Goal: Find specific page/section: Find specific page/section

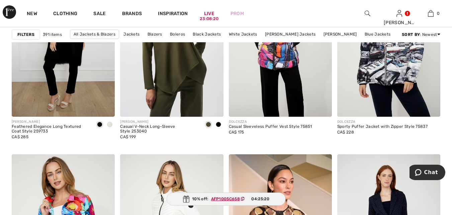
scroll to position [2522, 0]
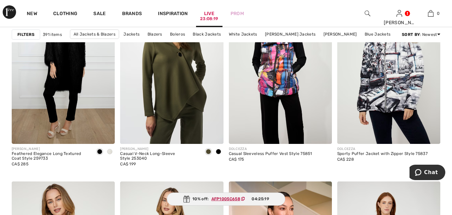
click at [211, 17] on div "23:08:19" at bounding box center [209, 19] width 18 height 6
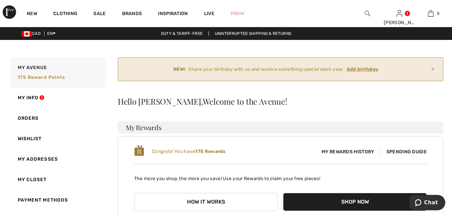
click at [378, 118] on div "Hello Joanna, Welcome to the Avenue! My Rewards Congrats! You have 175 Rewards …" at bounding box center [281, 197] width 326 height 201
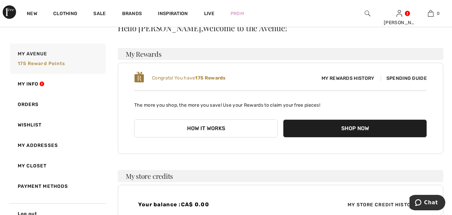
scroll to position [77, 0]
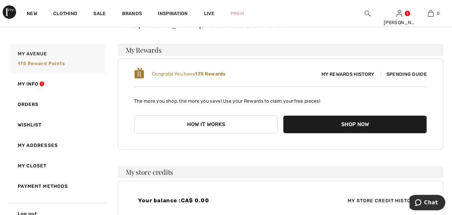
click at [408, 76] on span "Spending Guide" at bounding box center [404, 74] width 46 height 6
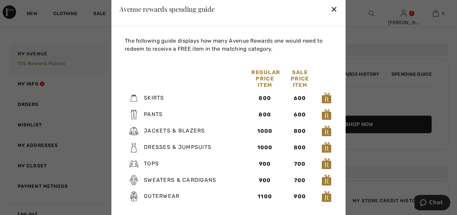
click at [334, 12] on div "✕" at bounding box center [334, 9] width 7 height 14
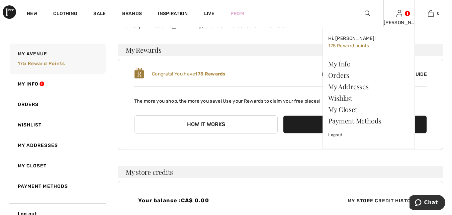
click at [403, 16] on link at bounding box center [400, 13] width 6 height 6
click at [343, 73] on link "Orders" at bounding box center [368, 74] width 81 height 11
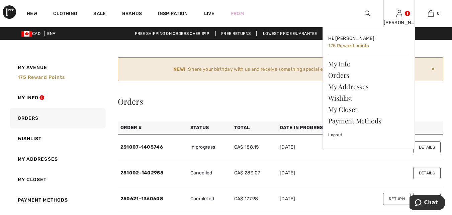
click at [403, 16] on link at bounding box center [400, 13] width 6 height 6
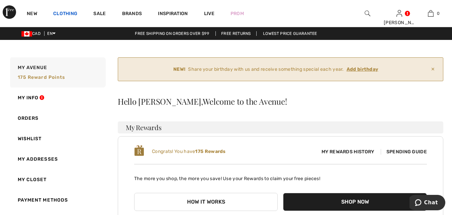
click at [70, 14] on link "Clothing" at bounding box center [65, 14] width 24 height 7
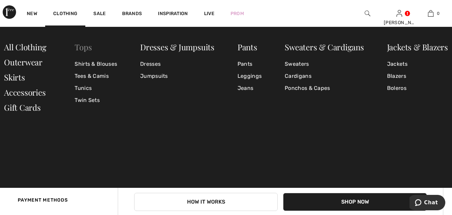
click at [87, 48] on link "Tops" at bounding box center [83, 47] width 17 height 11
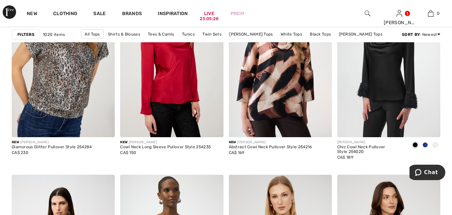
scroll to position [2072, 0]
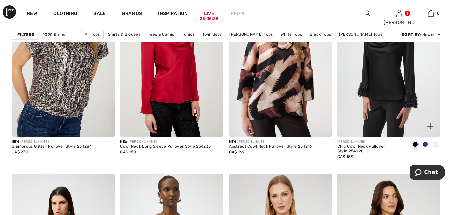
click at [426, 143] on span at bounding box center [425, 143] width 5 height 5
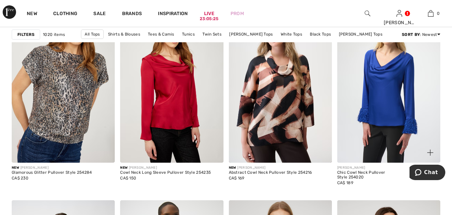
scroll to position [2065, 0]
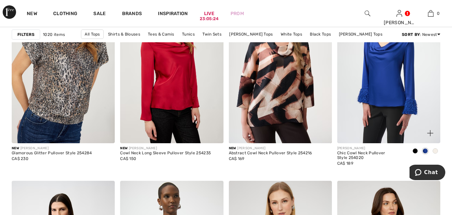
click at [436, 150] on span at bounding box center [435, 150] width 5 height 5
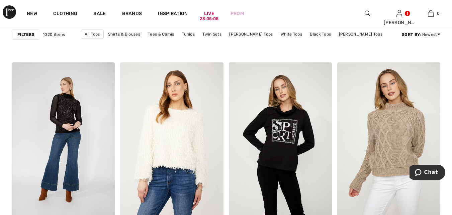
scroll to position [2643, 0]
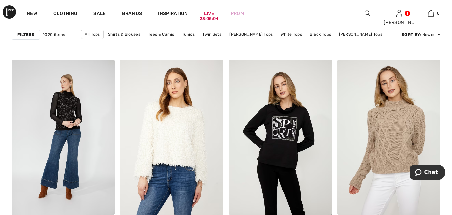
click at [29, 35] on strong "Filters" at bounding box center [25, 34] width 17 height 6
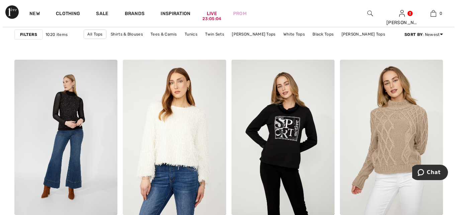
scroll to position [2668, 0]
